Goal: Transaction & Acquisition: Purchase product/service

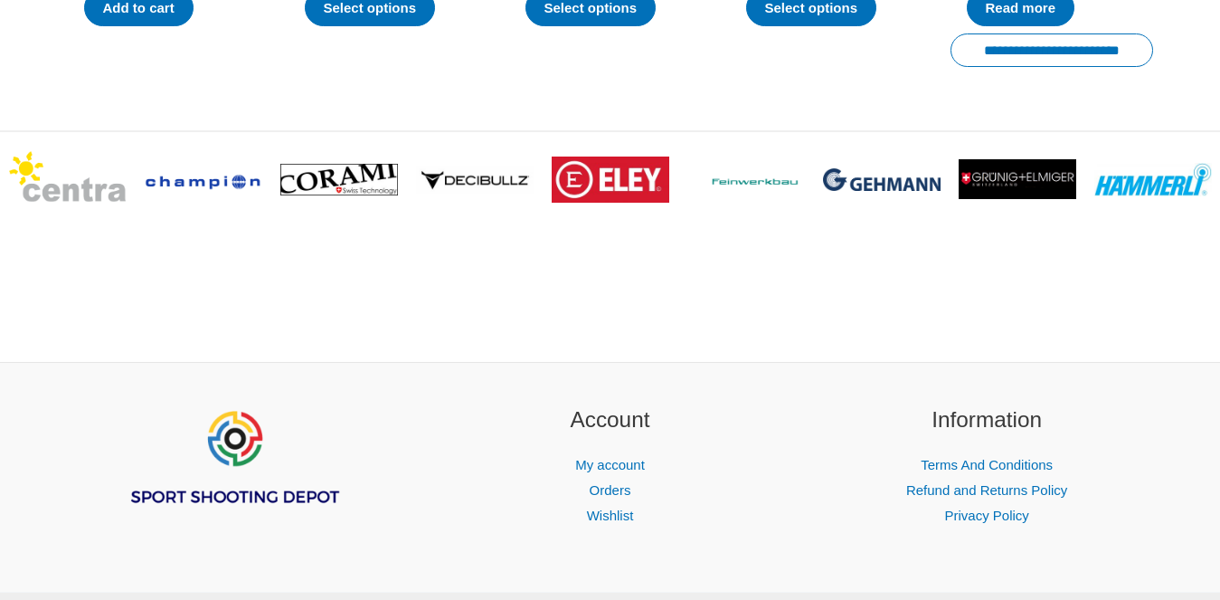
scroll to position [3637, 0]
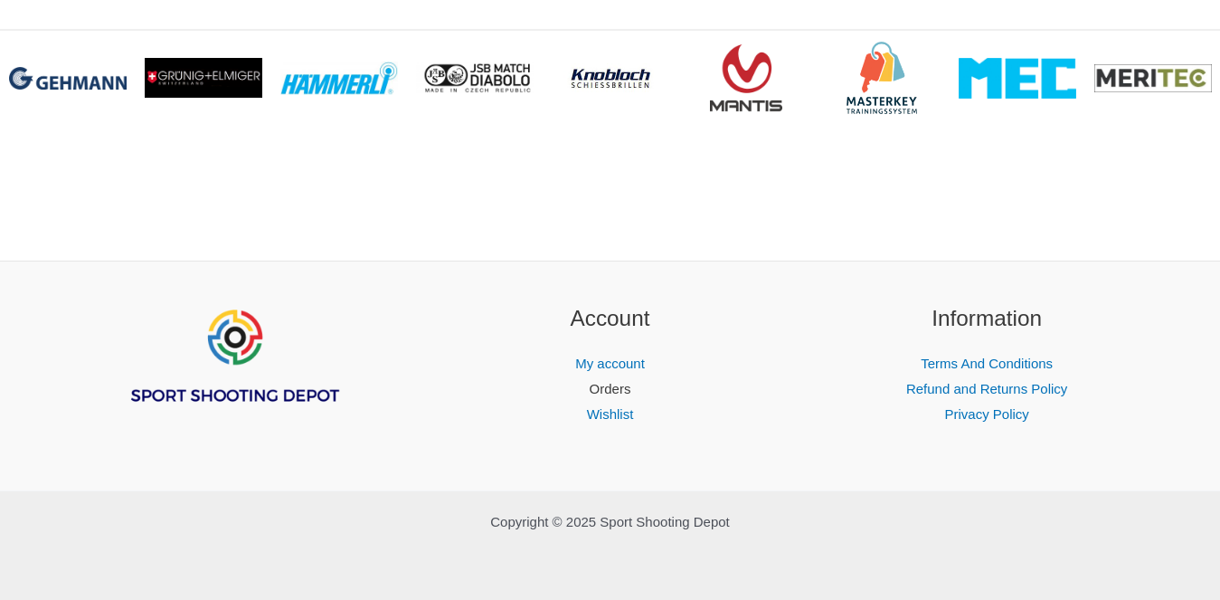
click at [606, 391] on link "Orders" at bounding box center [611, 388] width 42 height 15
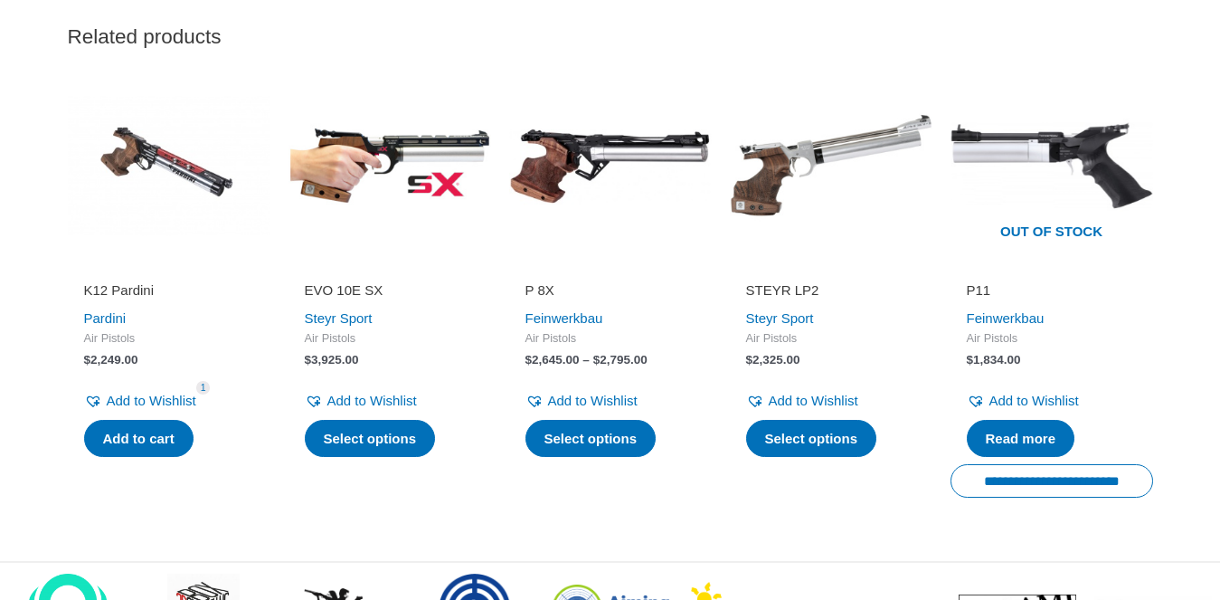
scroll to position [3004, 0]
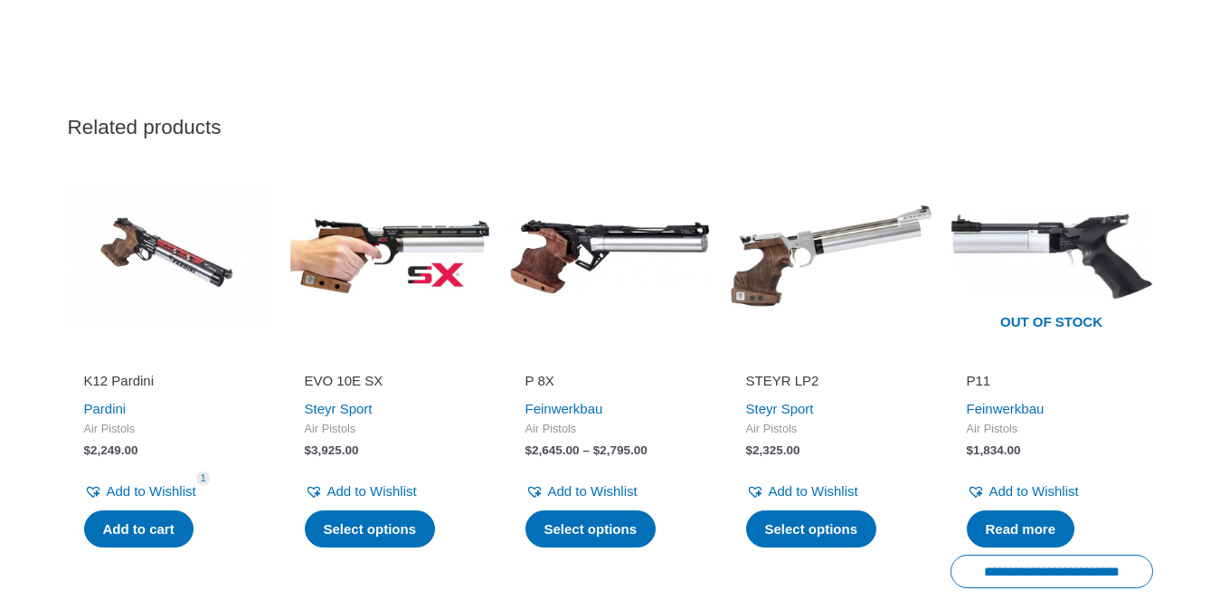
click at [434, 289] on img at bounding box center [390, 256] width 203 height 203
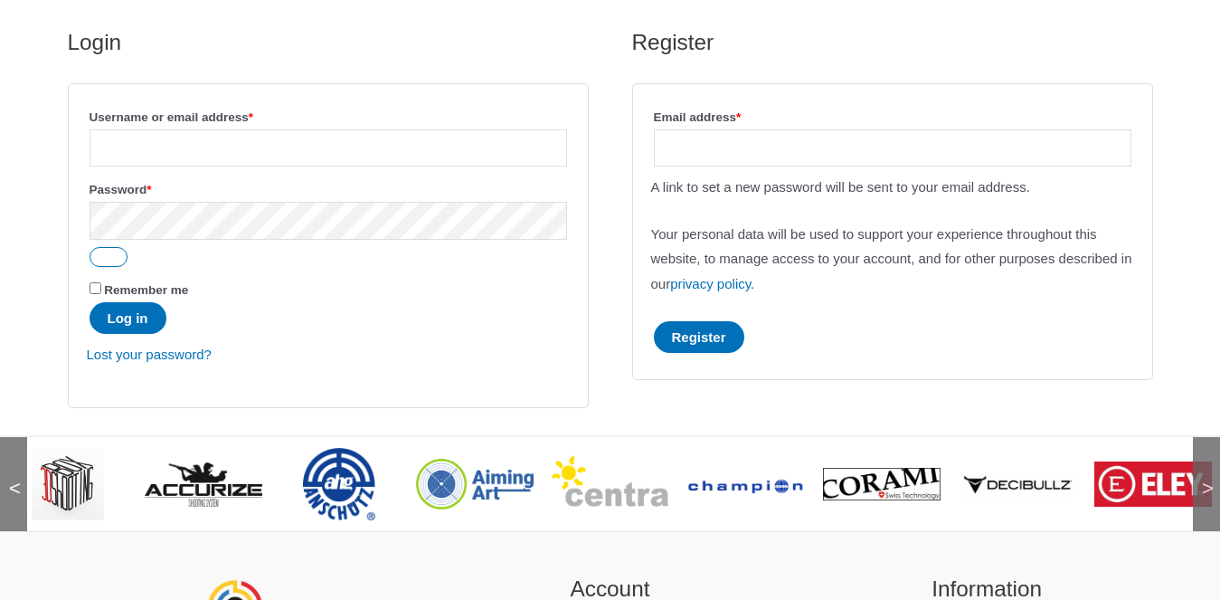
scroll to position [132, 0]
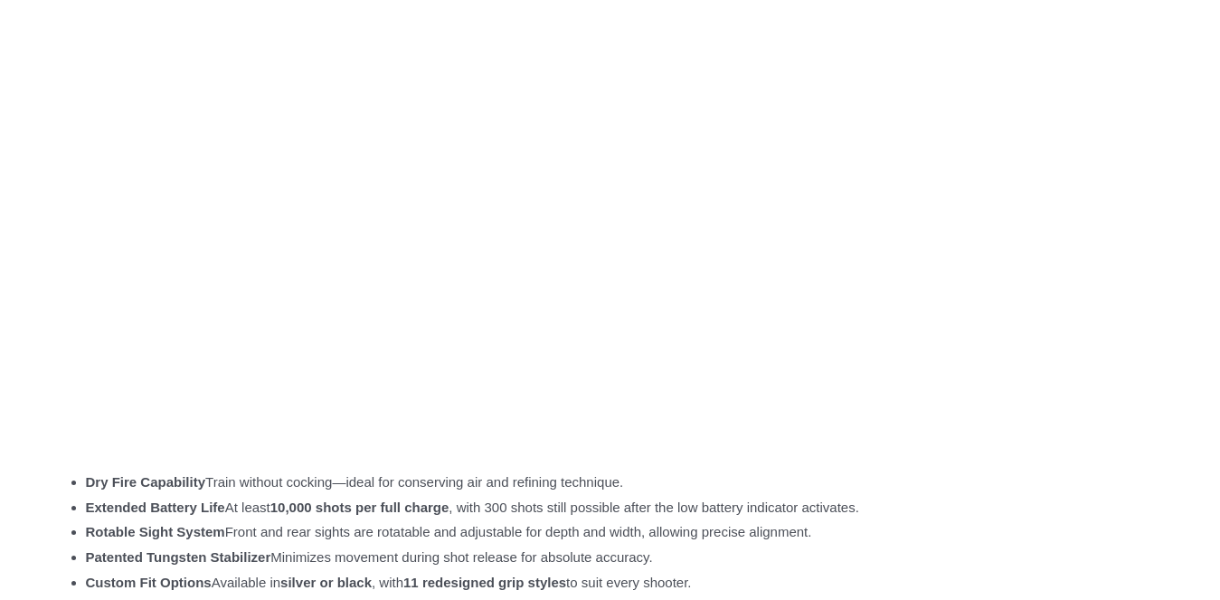
scroll to position [1719, 0]
